Goal: Task Accomplishment & Management: Manage account settings

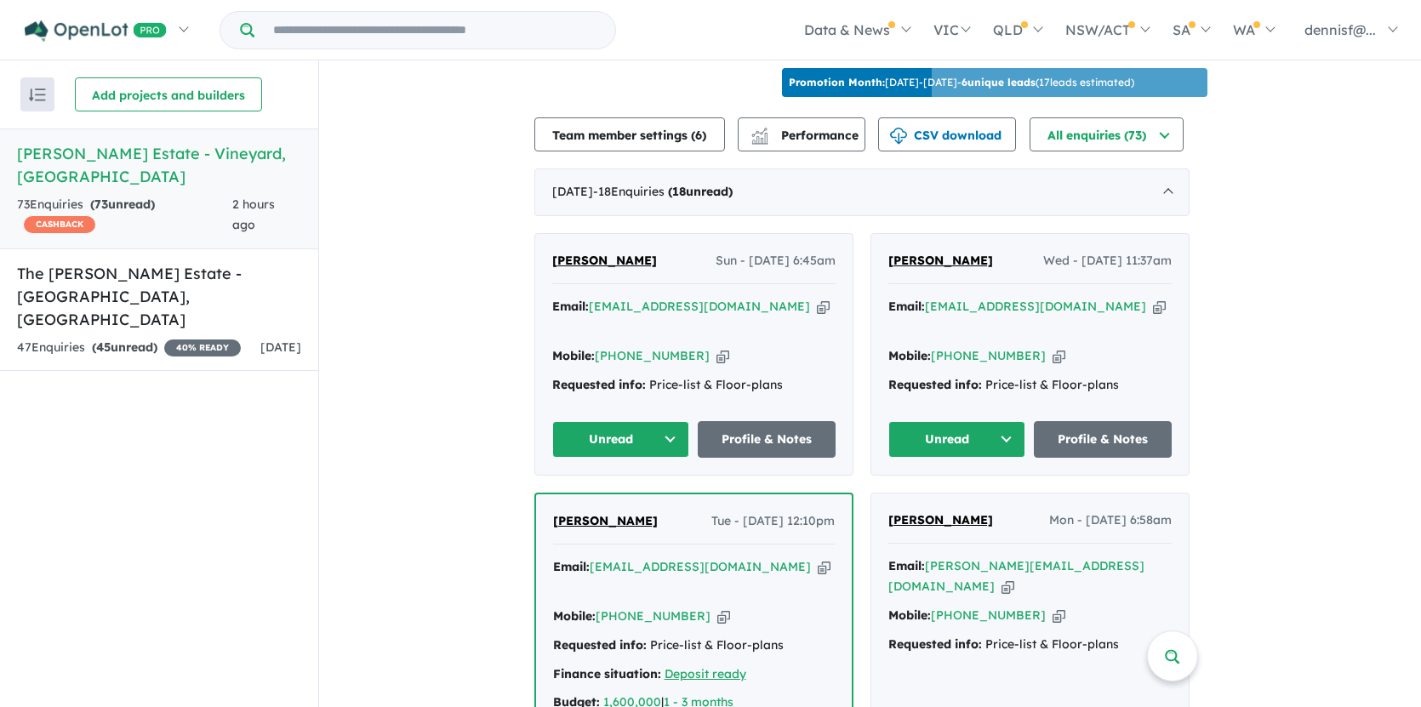
scroll to position [843, 0]
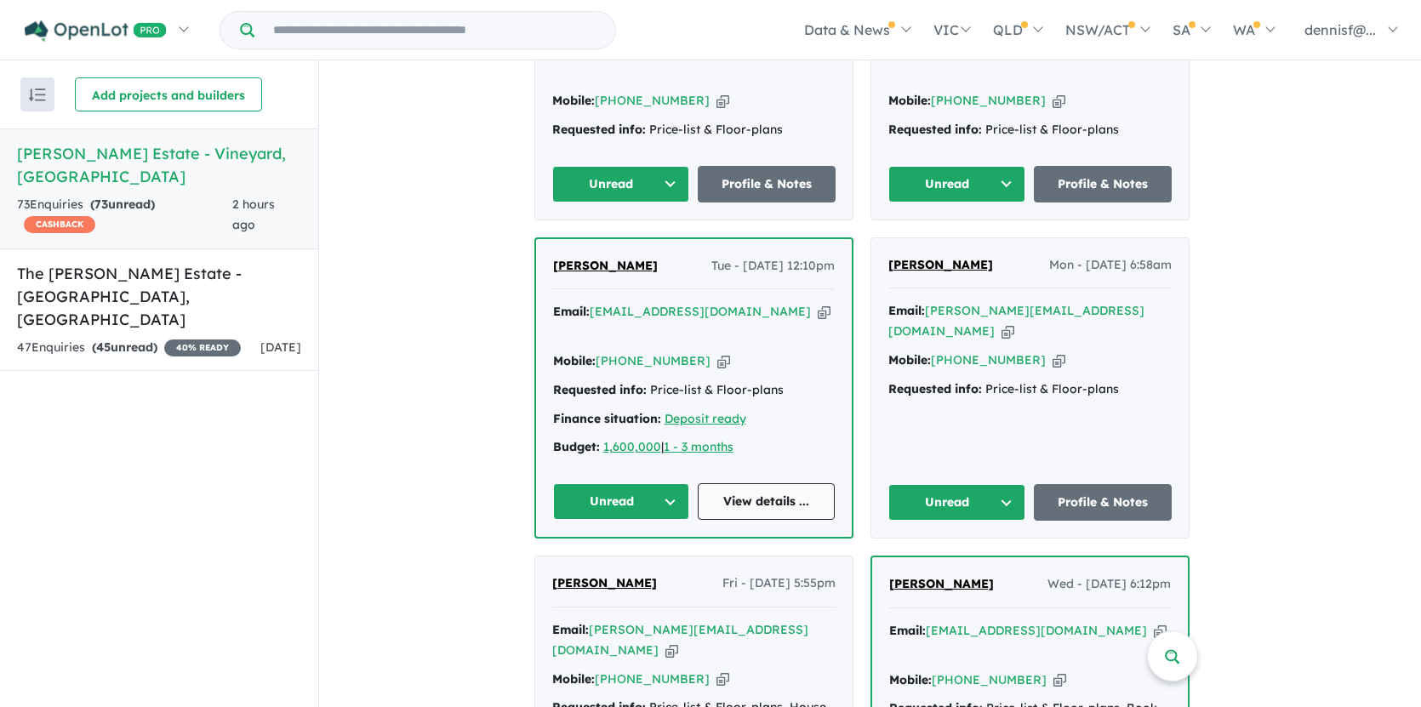
click at [751, 483] on link "View details ..." at bounding box center [766, 501] width 137 height 37
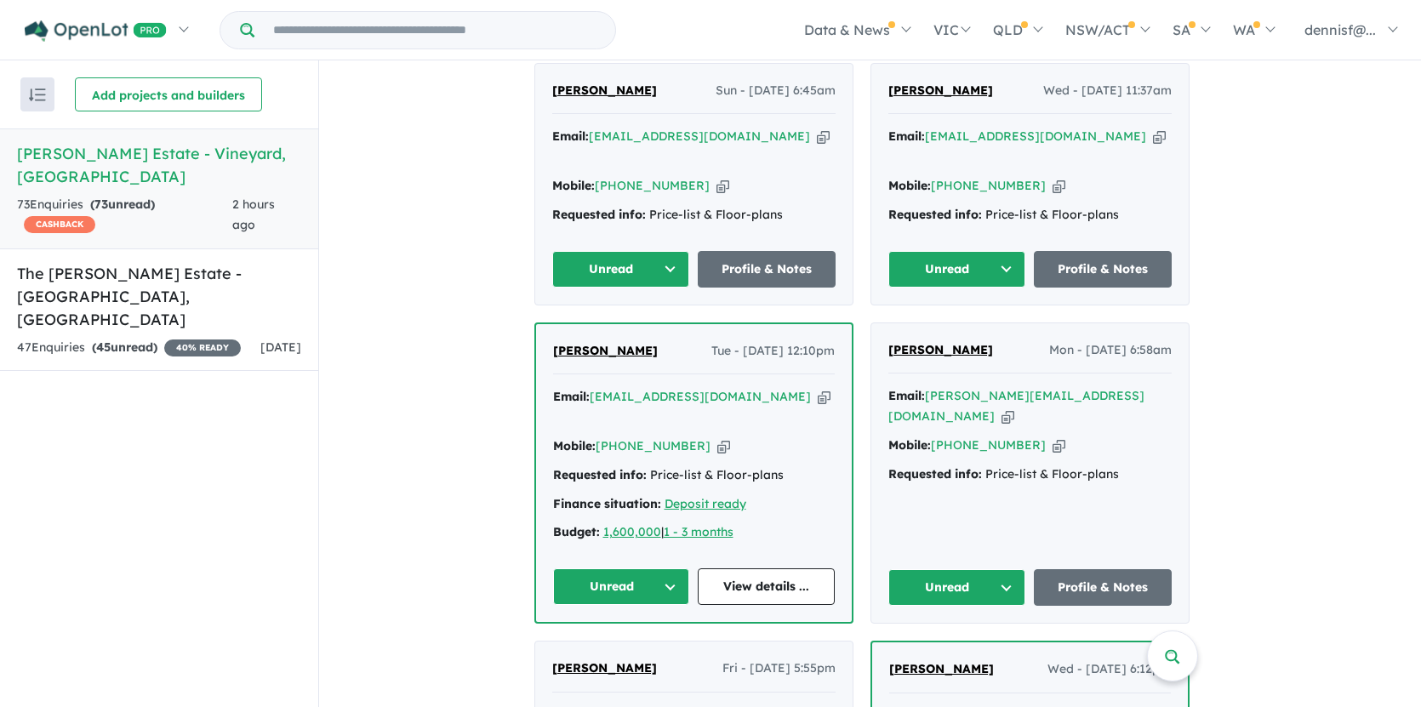
scroll to position [588, 0]
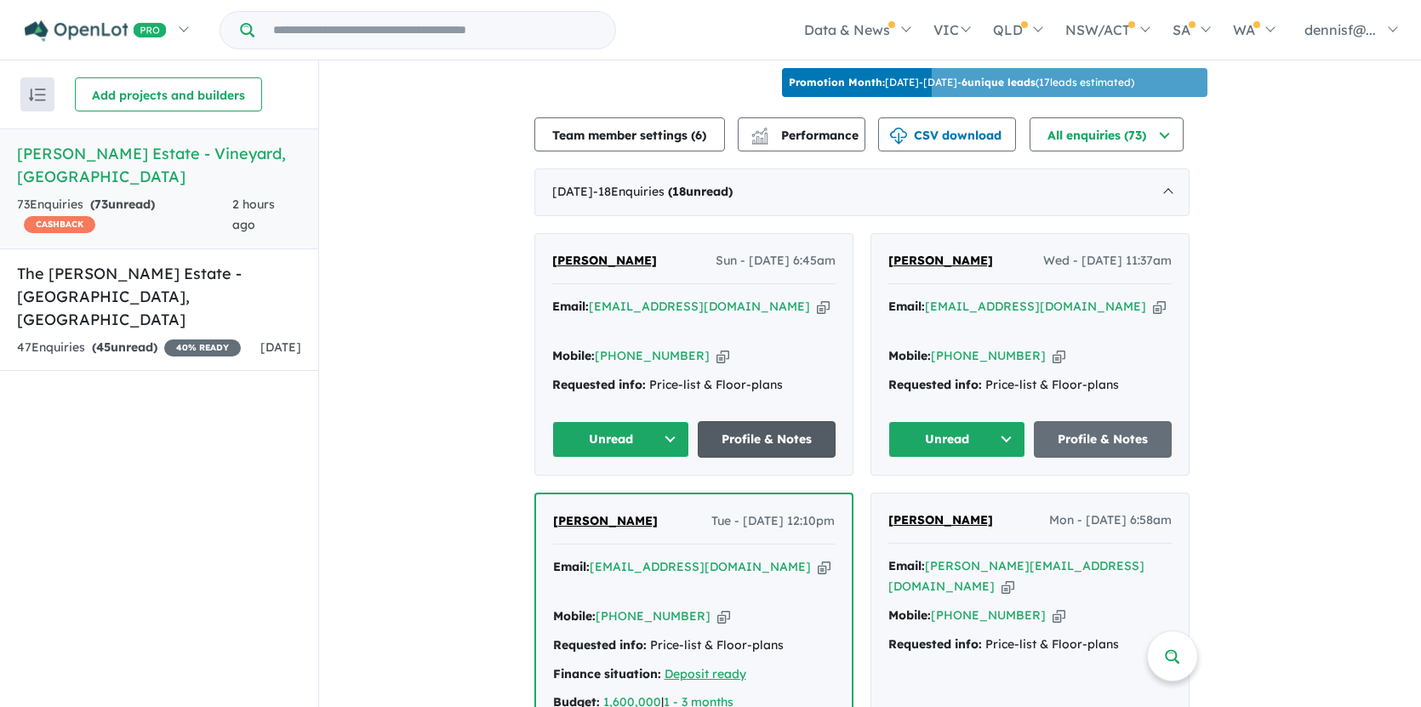
click at [798, 421] on link "Profile & Notes" at bounding box center [767, 439] width 138 height 37
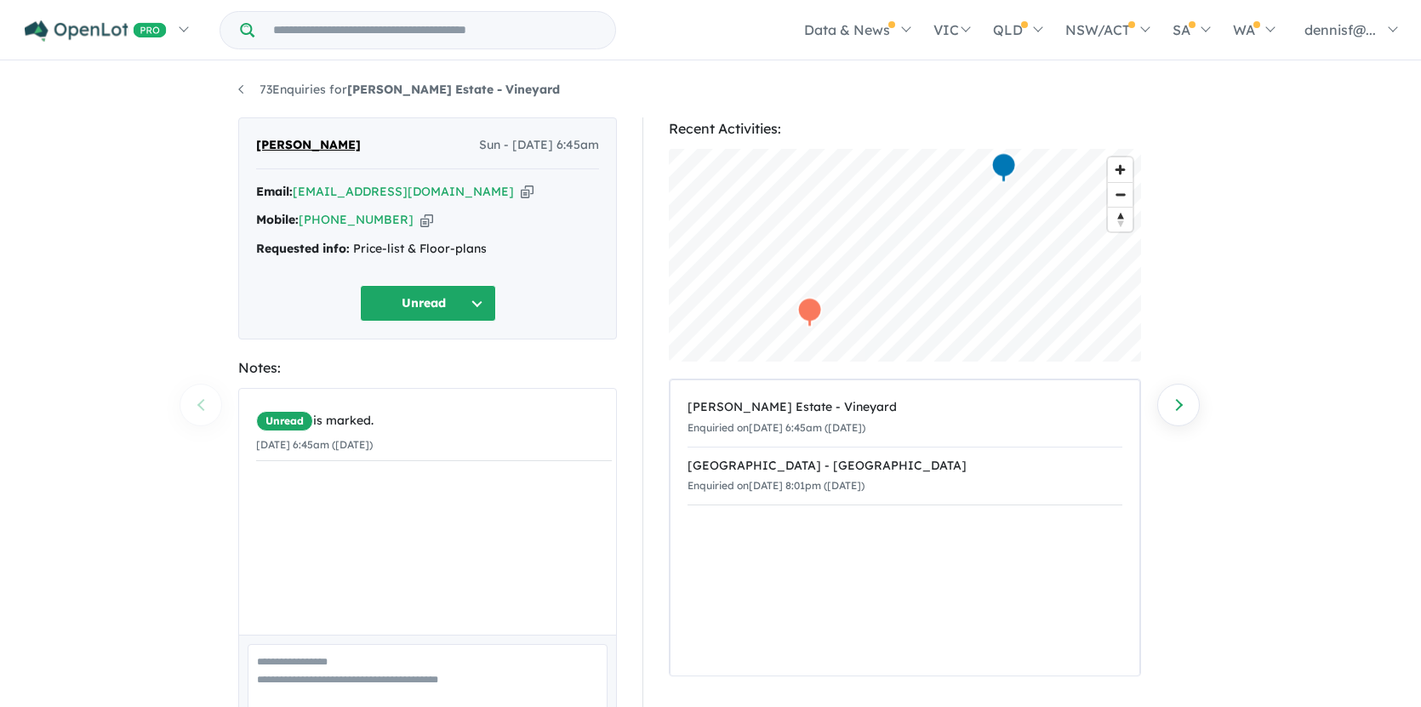
scroll to position [83, 0]
